Goal: Information Seeking & Learning: Learn about a topic

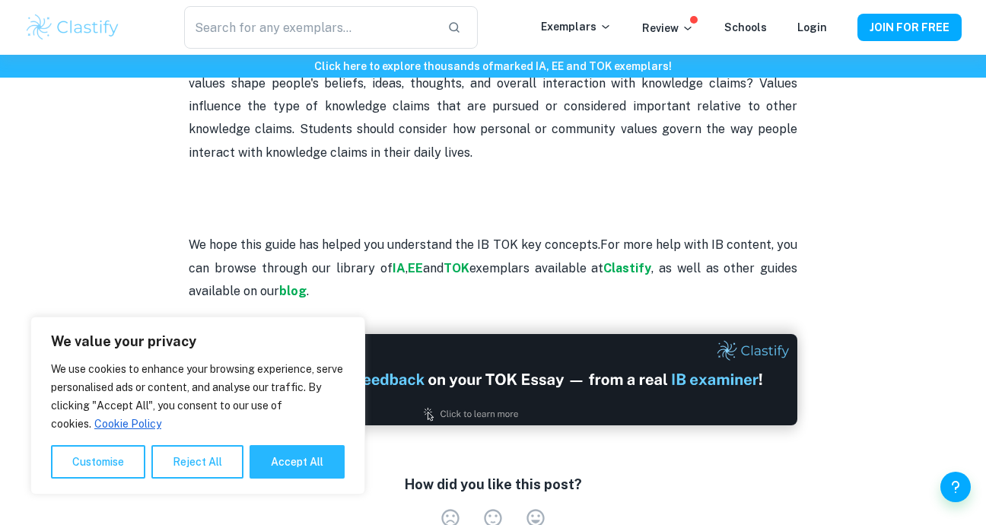
scroll to position [3281, 0]
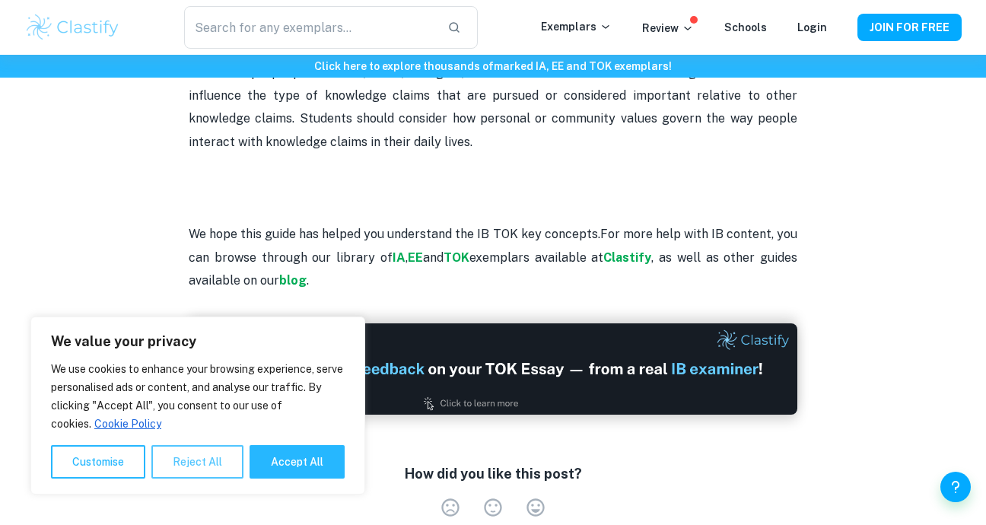
click at [180, 454] on button "Reject All" at bounding box center [197, 461] width 92 height 33
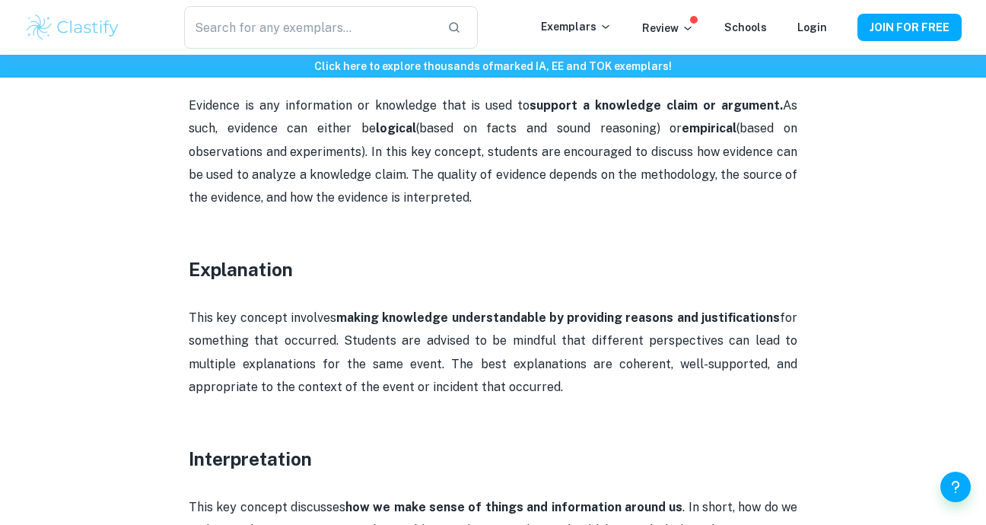
scroll to position [1418, 0]
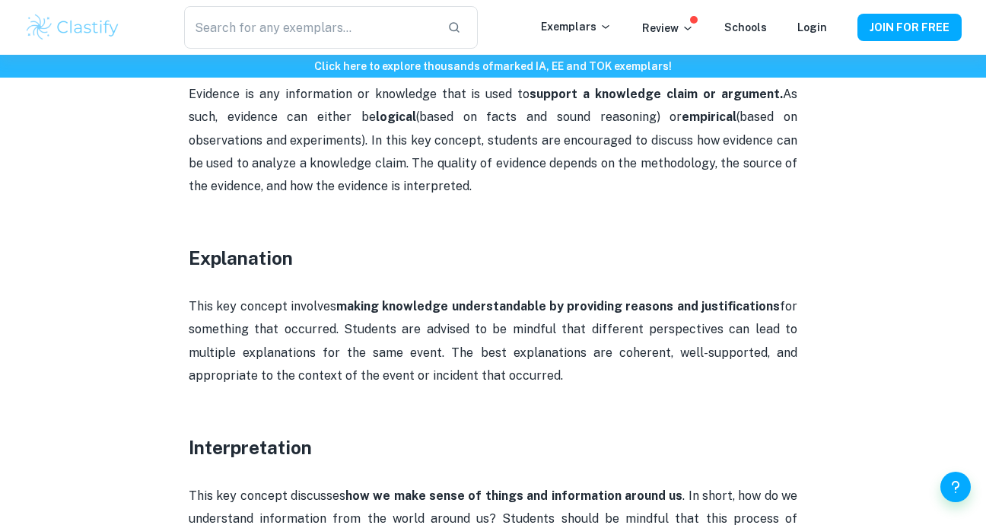
click at [653, 244] on h3 "Explanation" at bounding box center [493, 257] width 609 height 27
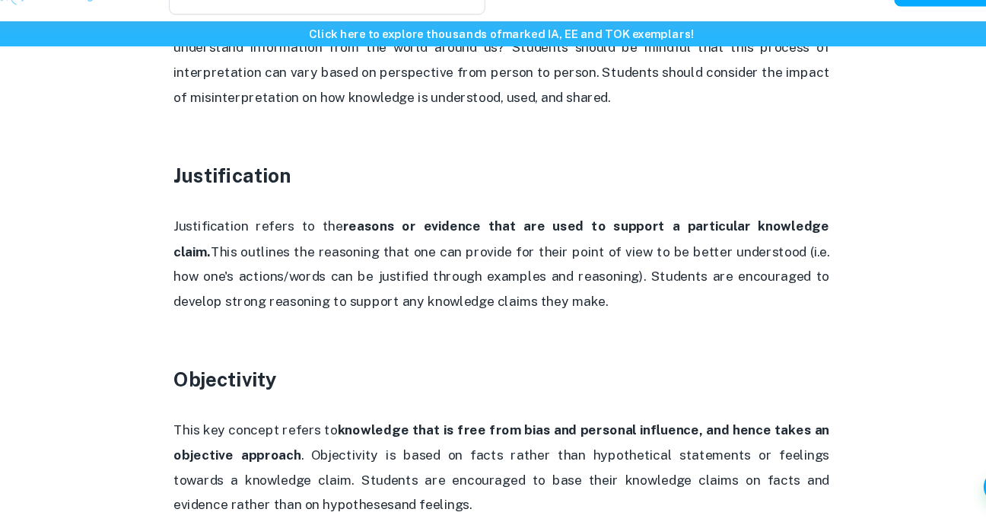
scroll to position [1871, 0]
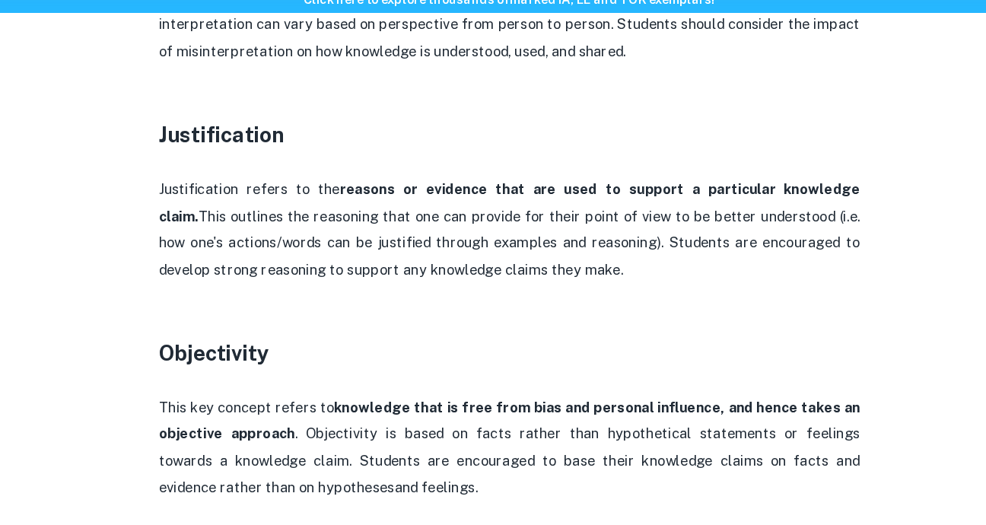
click at [197, 386] on p at bounding box center [493, 397] width 609 height 23
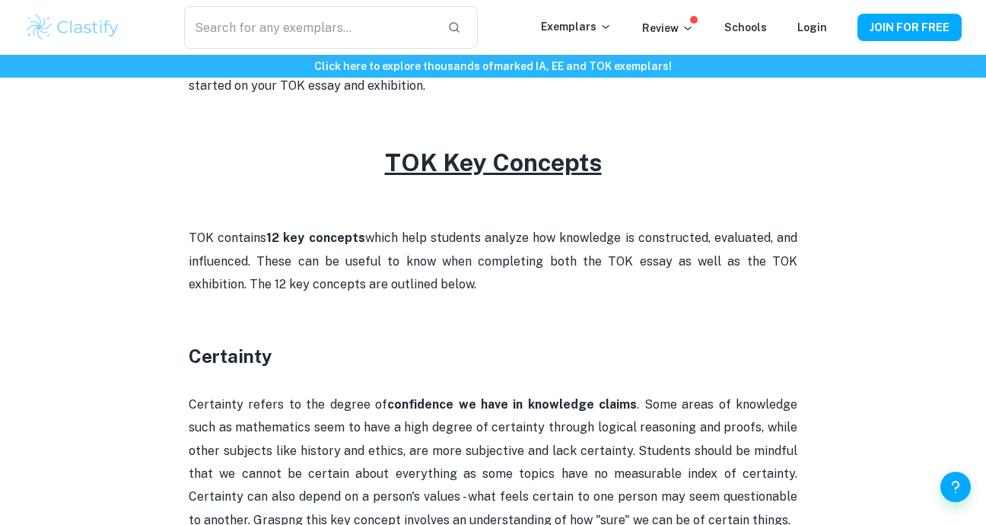
scroll to position [634, 0]
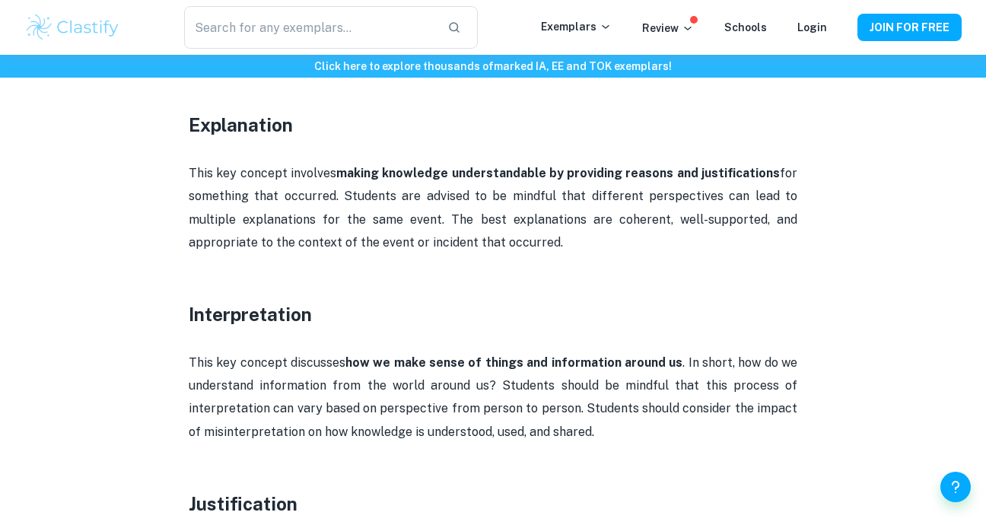
scroll to position [1585, 0]
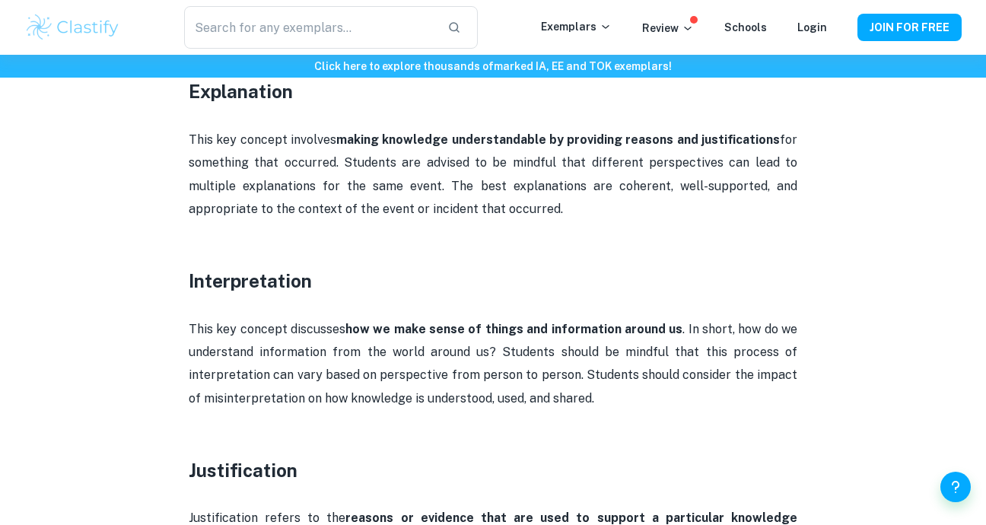
click at [587, 410] on p at bounding box center [493, 421] width 609 height 23
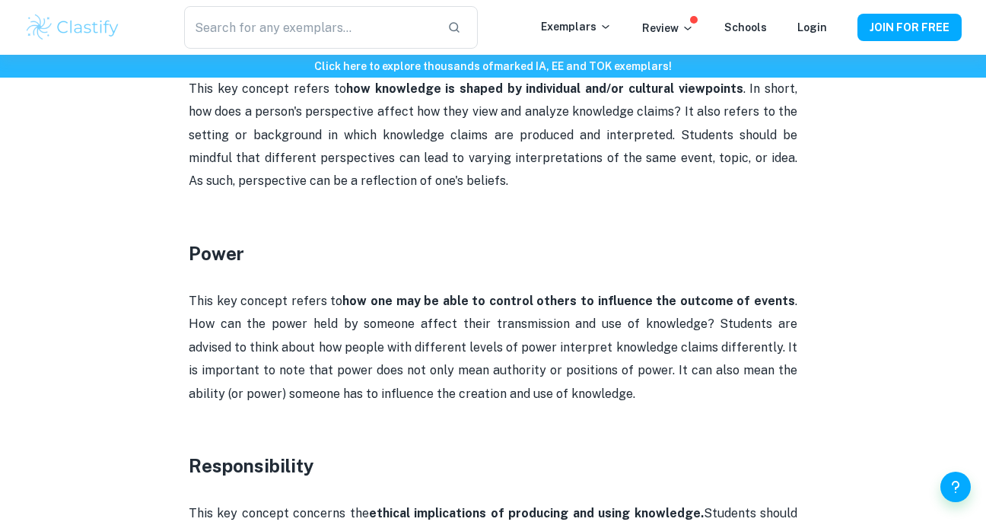
scroll to position [2399, 0]
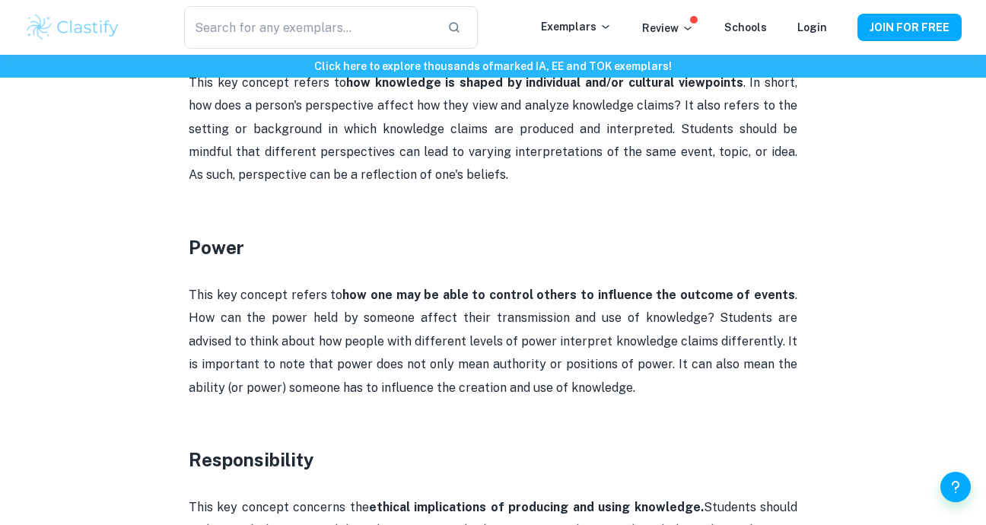
drag, startPoint x: 587, startPoint y: 393, endPoint x: 298, endPoint y: 224, distance: 334.2
click at [298, 234] on h3 "Power" at bounding box center [493, 247] width 609 height 27
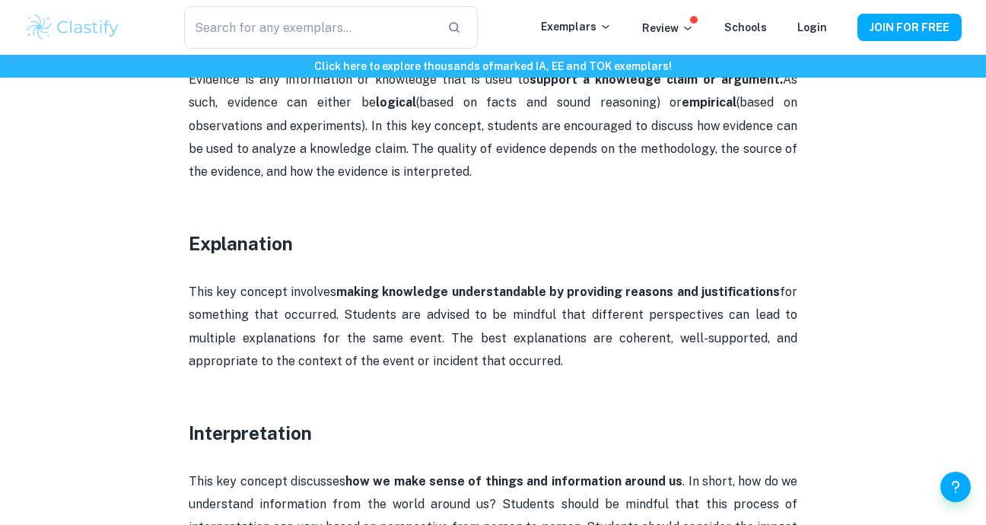
scroll to position [1428, 0]
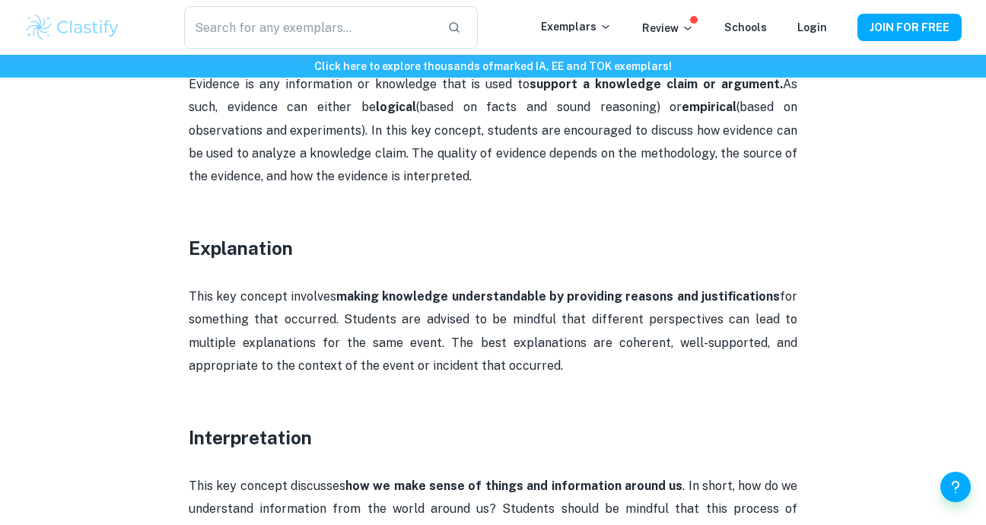
click at [569, 451] on p at bounding box center [493, 462] width 609 height 23
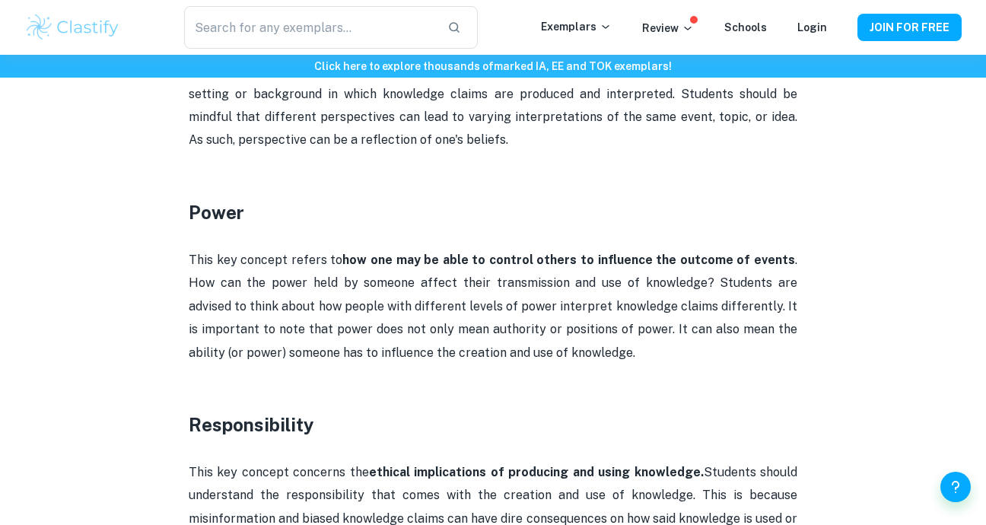
scroll to position [2433, 0]
